Goal: Find contact information: Find contact information

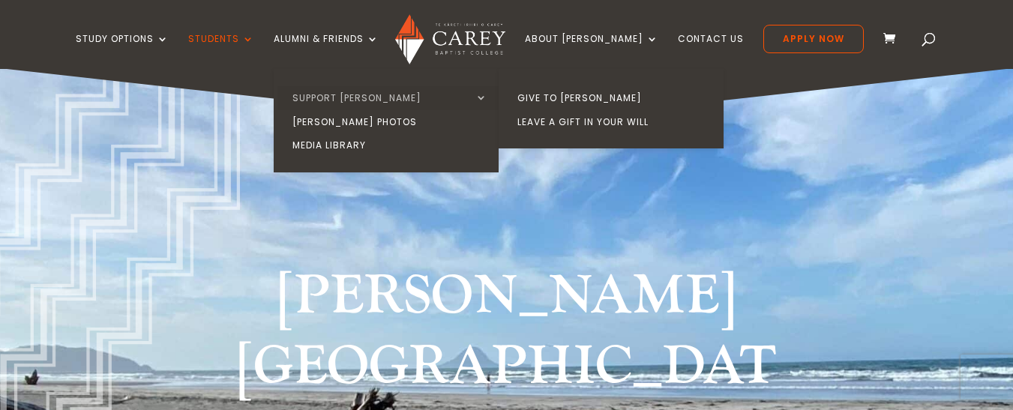
click at [391, 95] on link "Support [PERSON_NAME]" at bounding box center [389, 98] width 225 height 24
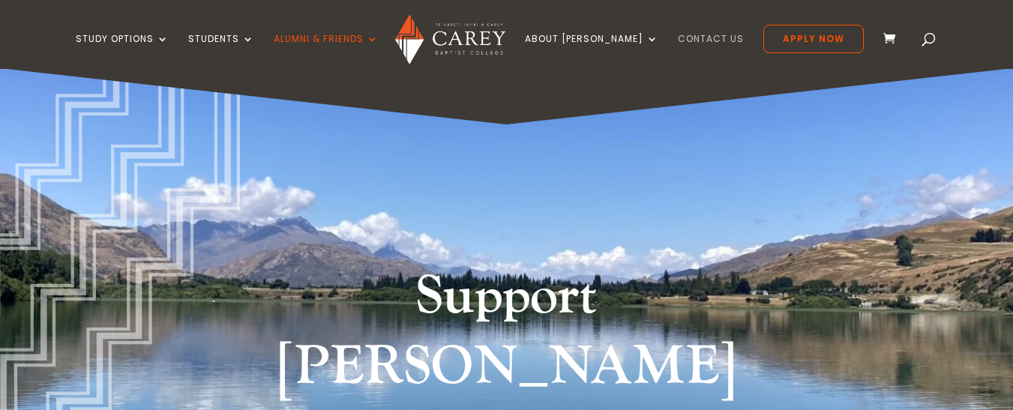
click at [705, 39] on link "Contact Us" at bounding box center [711, 51] width 66 height 35
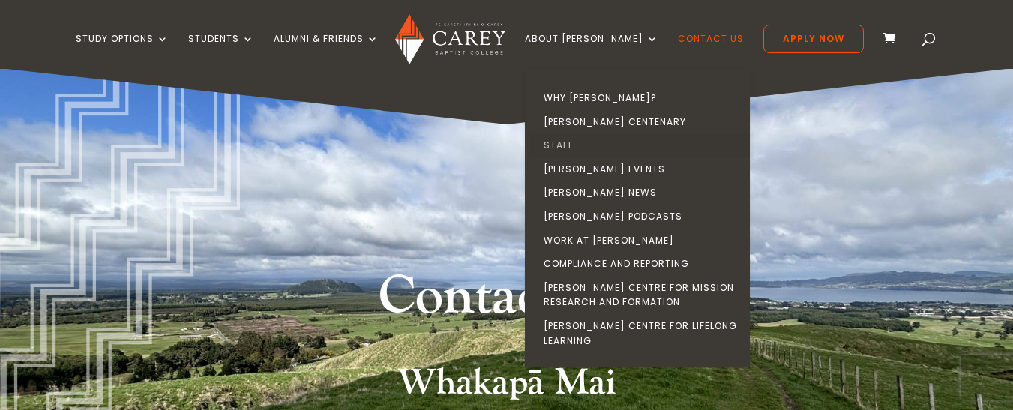
click at [602, 144] on link "Staff" at bounding box center [641, 145] width 225 height 24
click at [577, 145] on link "Staff" at bounding box center [641, 145] width 225 height 24
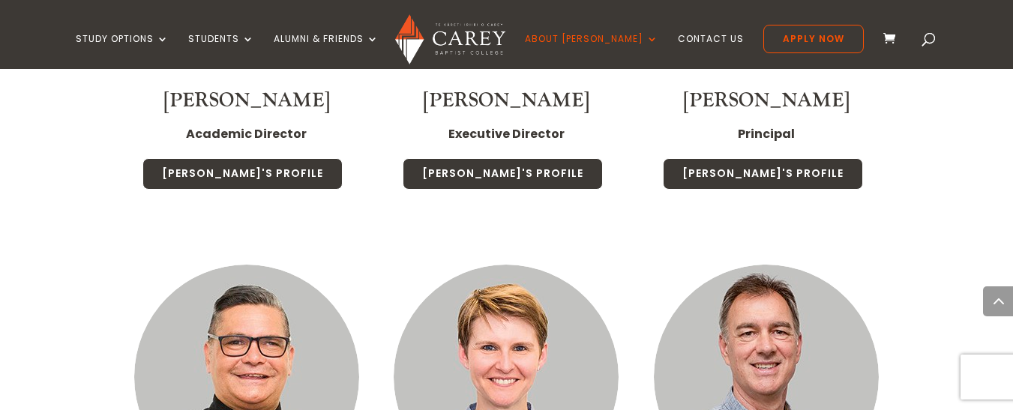
scroll to position [1425, 0]
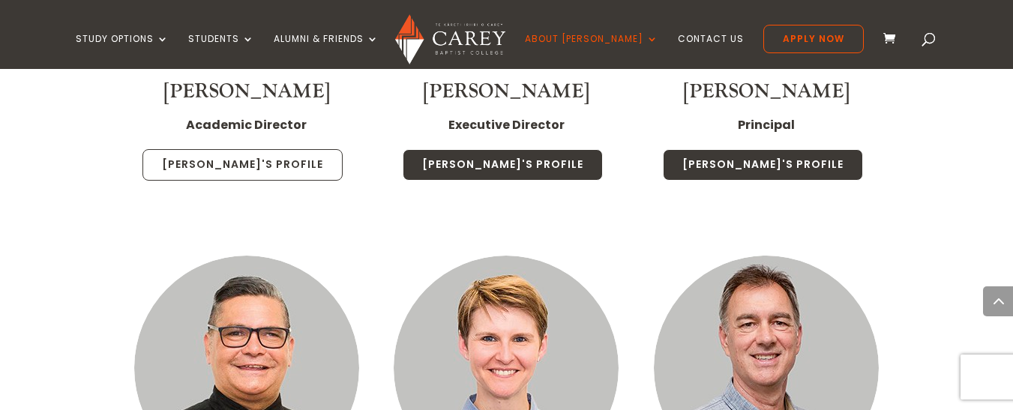
click at [265, 150] on link "Rob's Profile" at bounding box center [242, 164] width 200 height 31
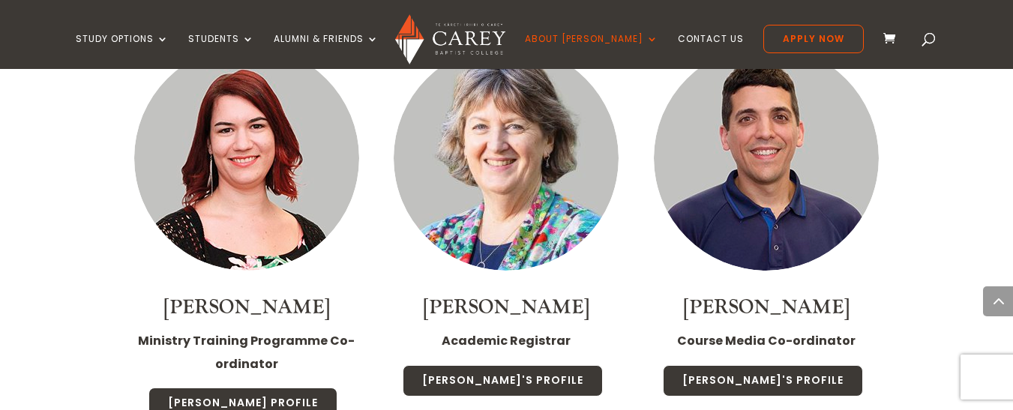
scroll to position [4874, 0]
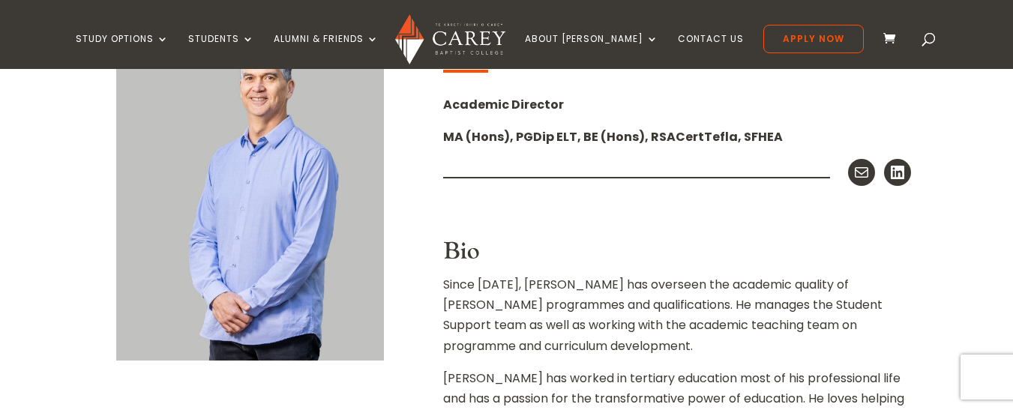
scroll to position [472, 0]
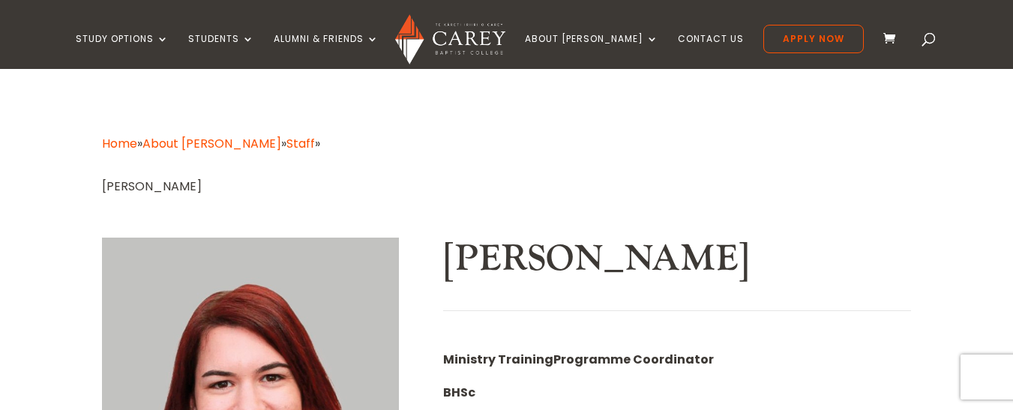
scroll to position [75, 0]
